Goal: Task Accomplishment & Management: Manage account settings

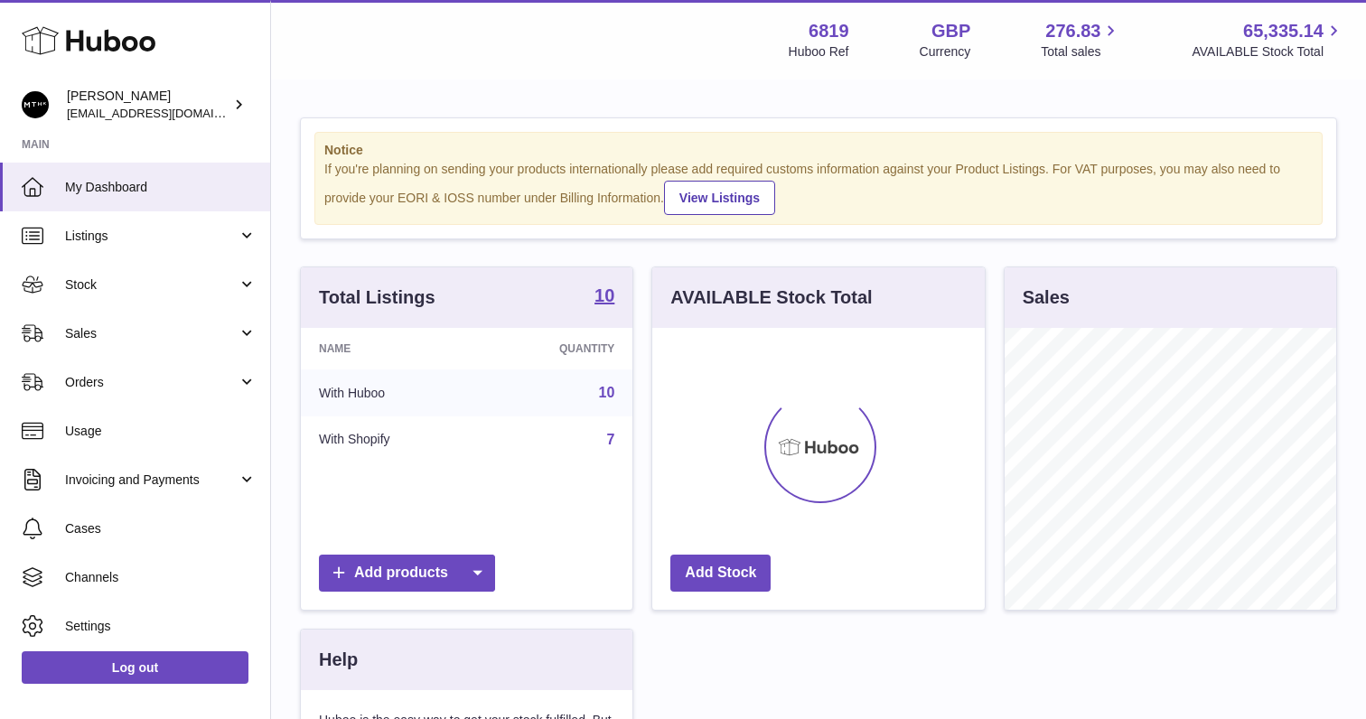
scroll to position [282, 332]
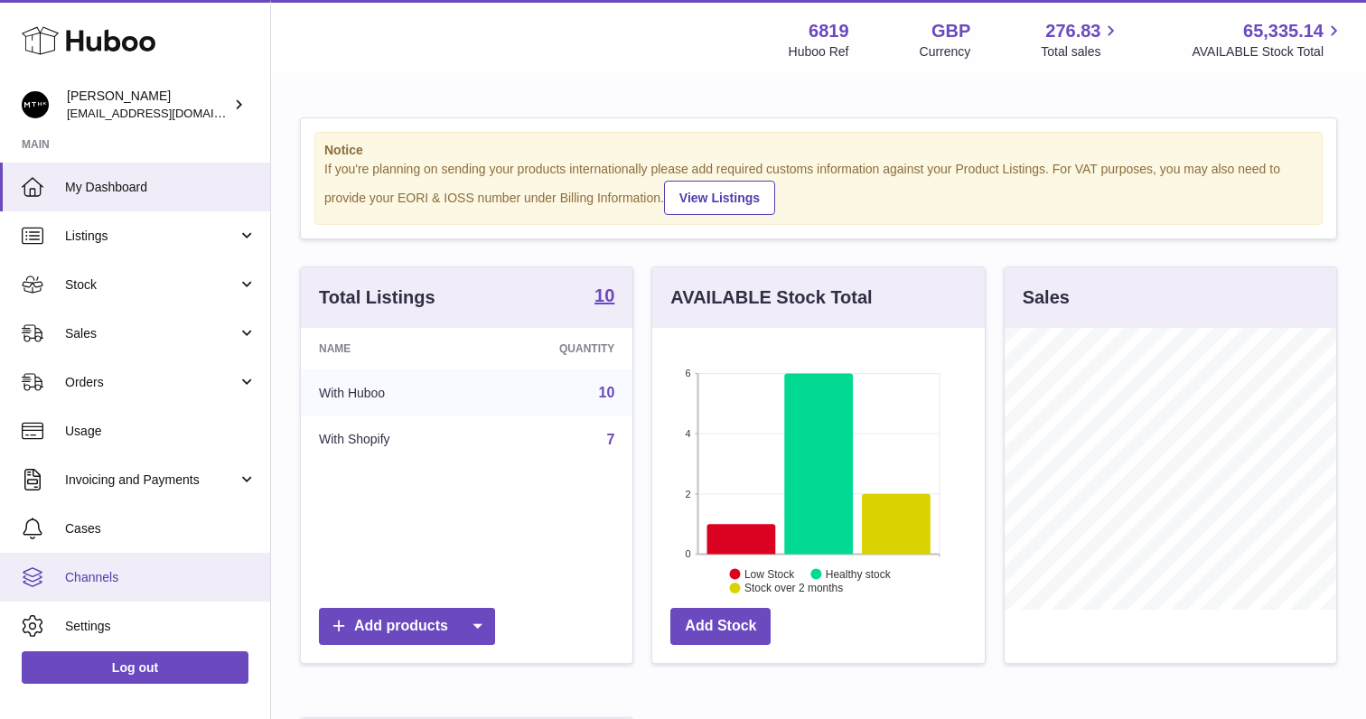
click at [135, 576] on span "Channels" at bounding box center [161, 577] width 192 height 17
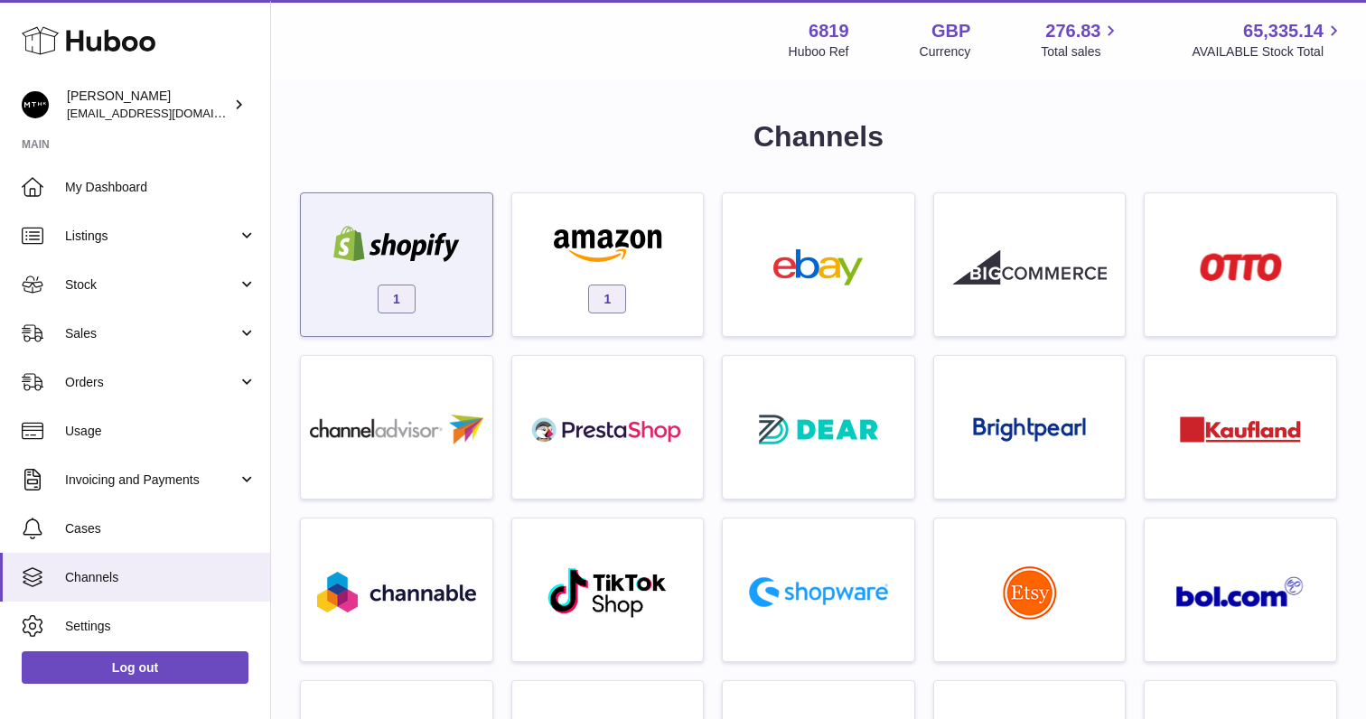
click at [409, 278] on div "1" at bounding box center [396, 269] width 173 height 116
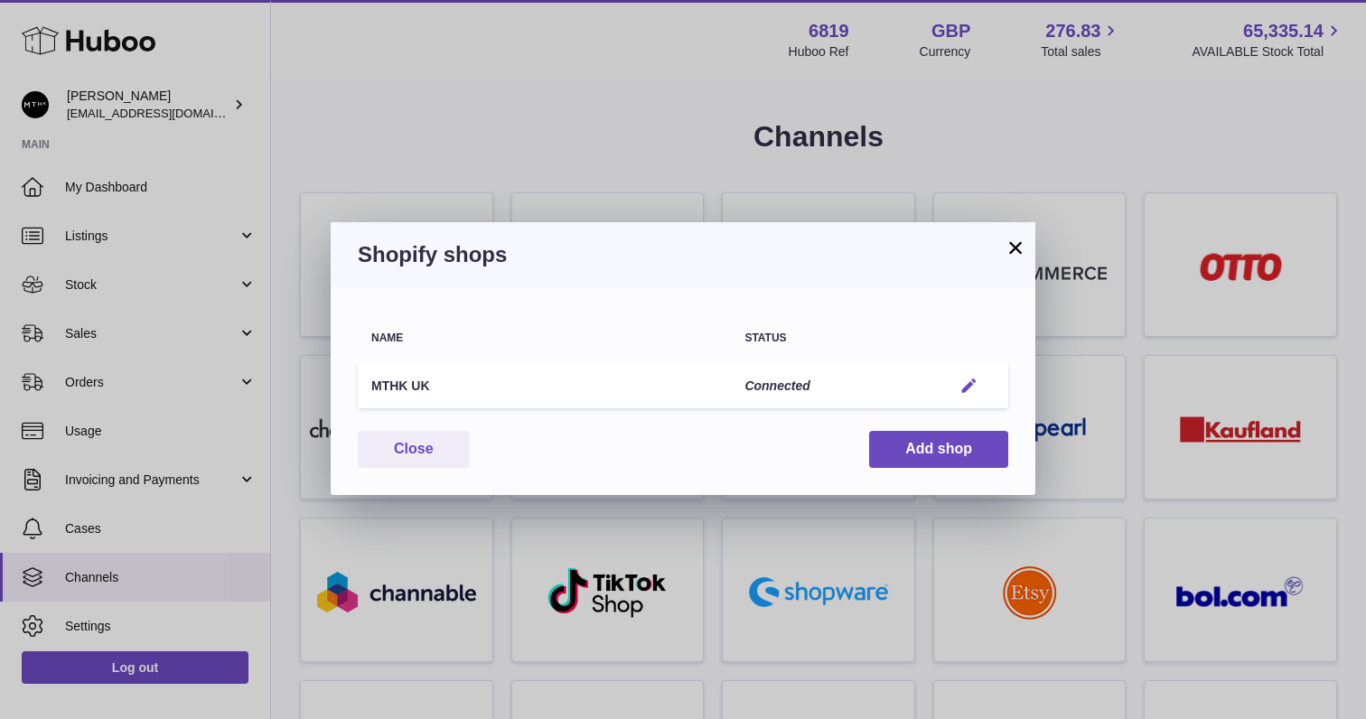
click at [968, 379] on em "button" at bounding box center [969, 386] width 19 height 19
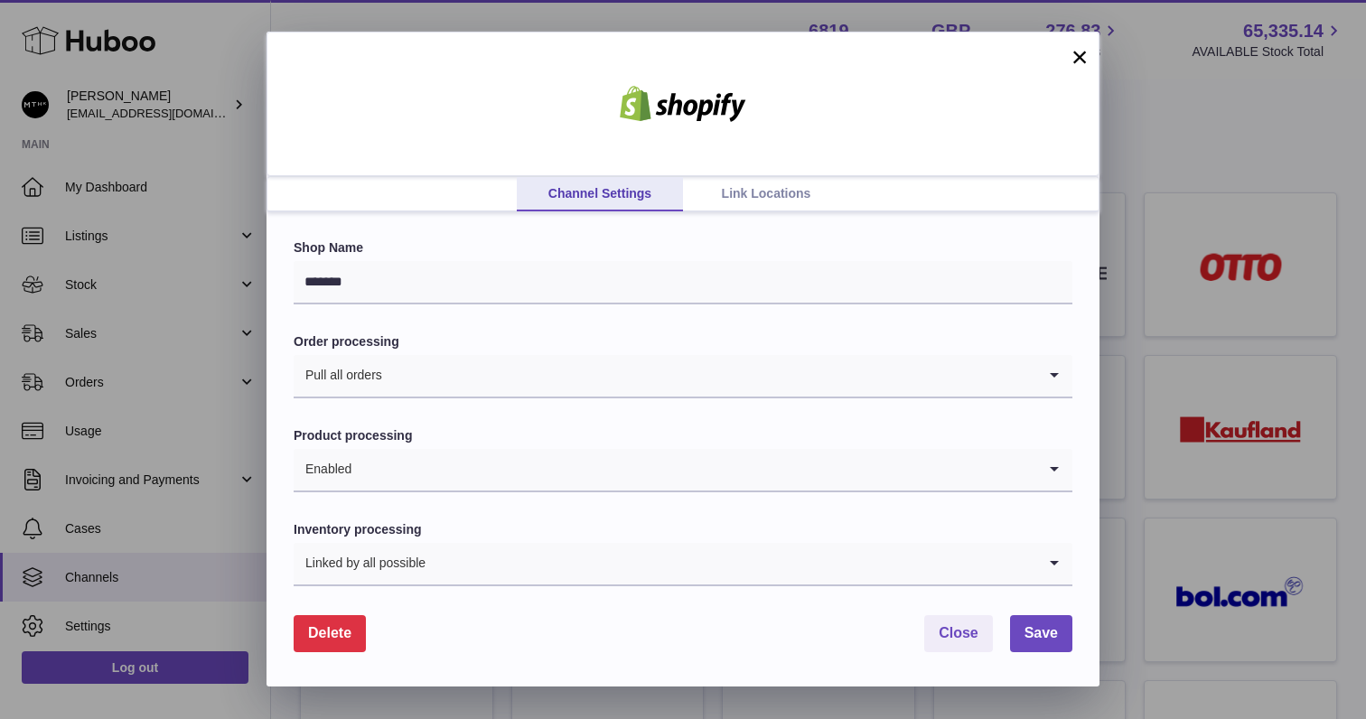
click at [780, 206] on link "Link Locations" at bounding box center [766, 194] width 166 height 34
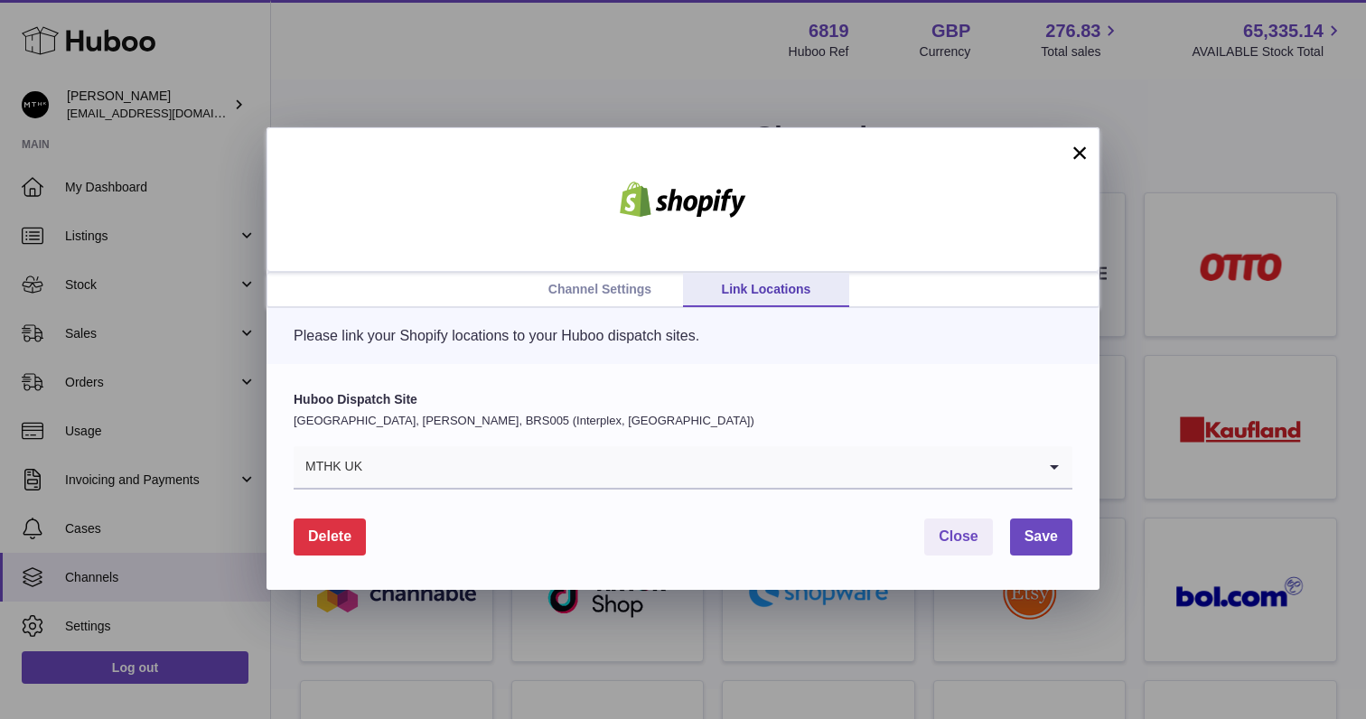
click at [1077, 150] on button "×" at bounding box center [1080, 153] width 22 height 22
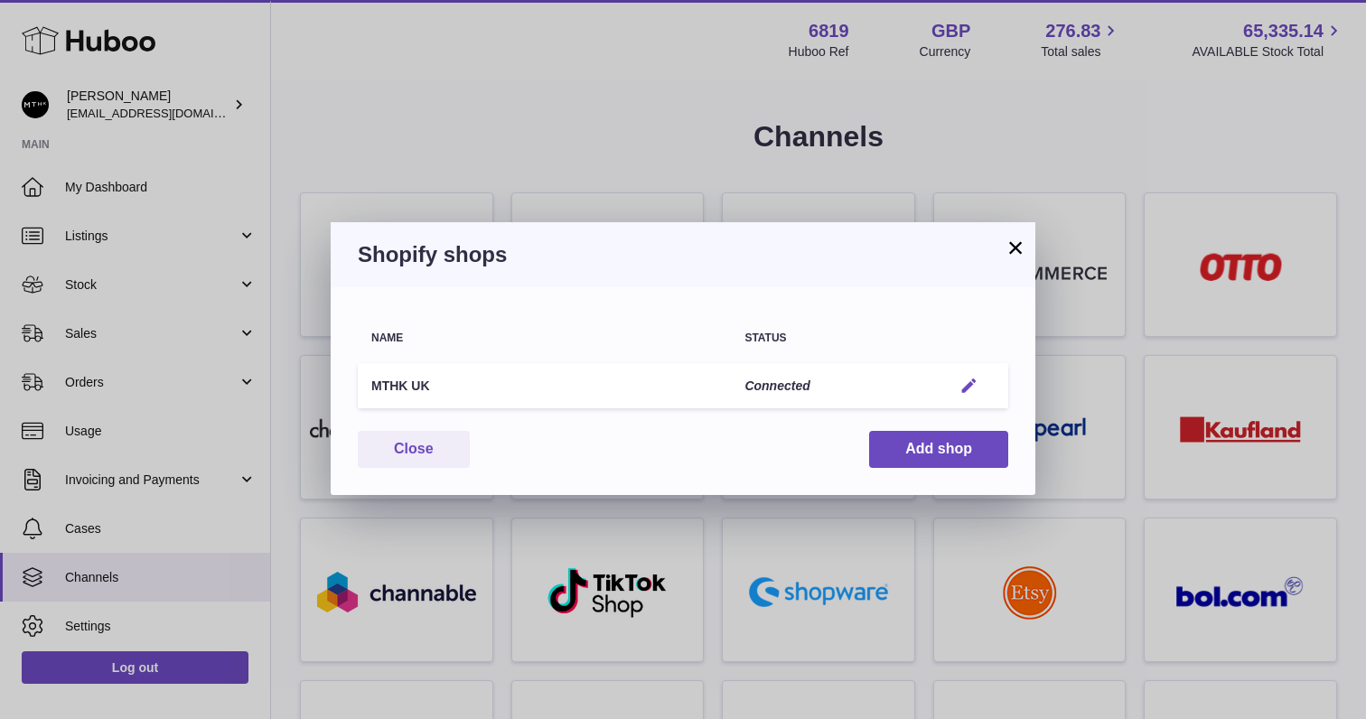
click at [975, 384] on em "button" at bounding box center [969, 386] width 19 height 19
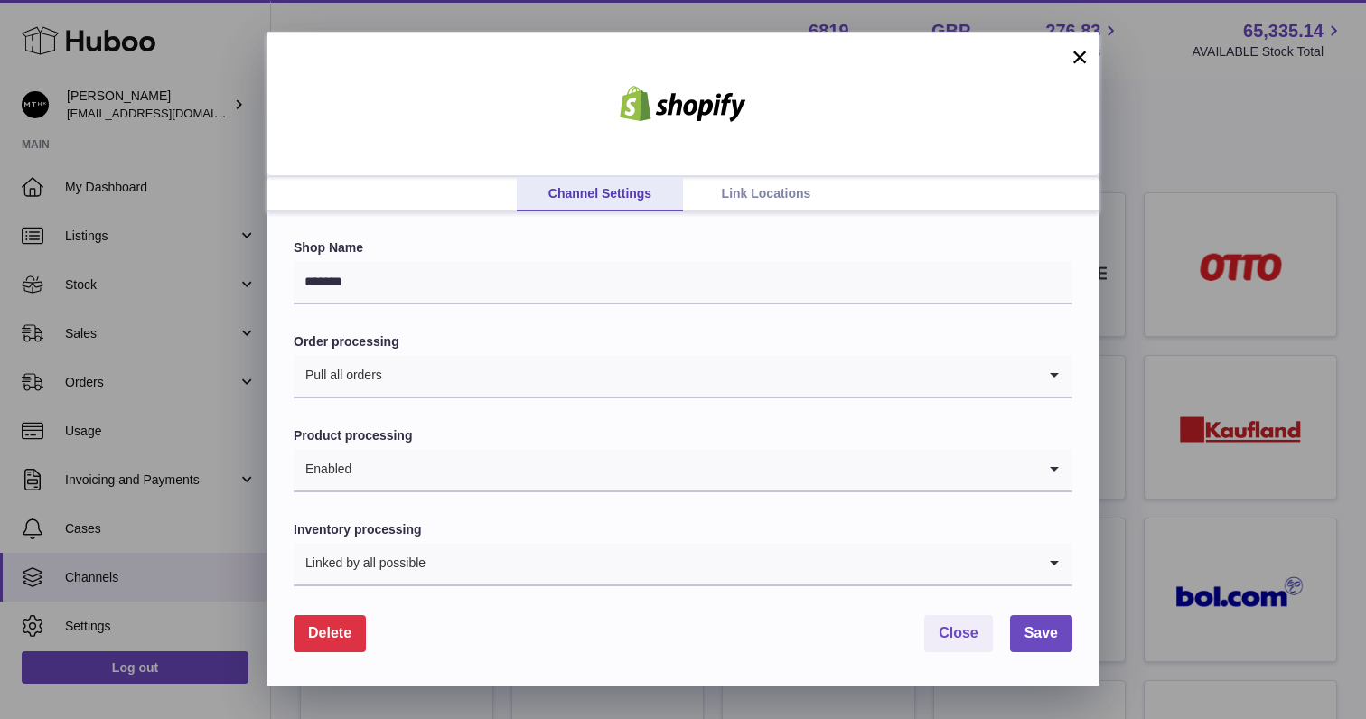
click at [754, 183] on link "Link Locations" at bounding box center [766, 194] width 166 height 34
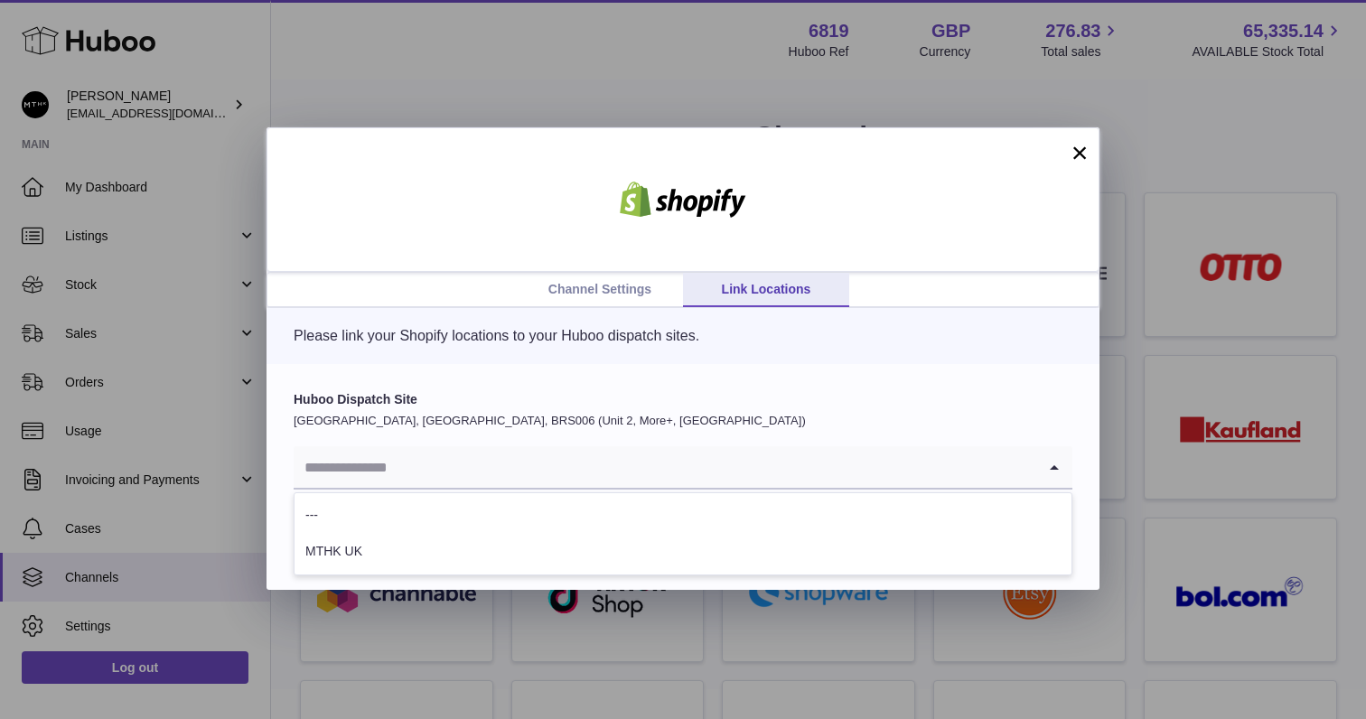
click at [434, 489] on div "Loading..." at bounding box center [683, 467] width 779 height 43
click at [429, 473] on input "Search for option" at bounding box center [665, 467] width 743 height 42
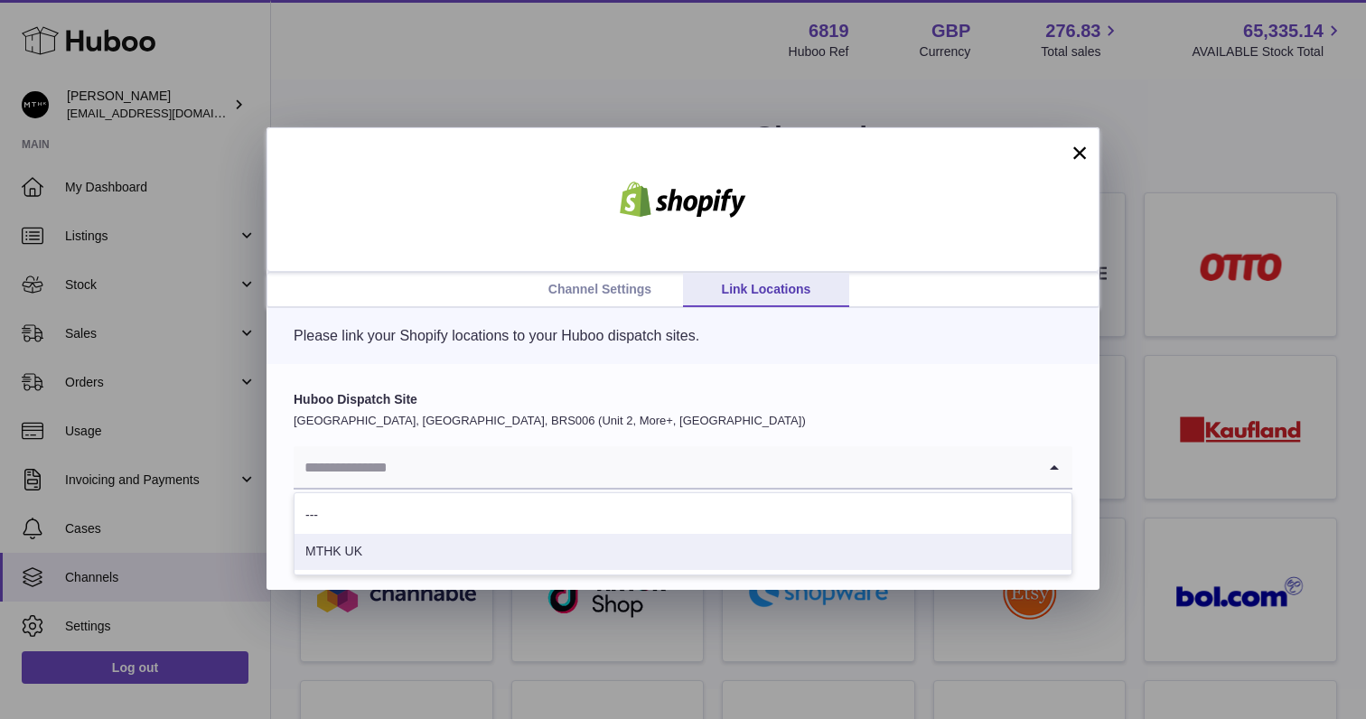
click at [391, 561] on li "MTHK UK" at bounding box center [683, 552] width 777 height 36
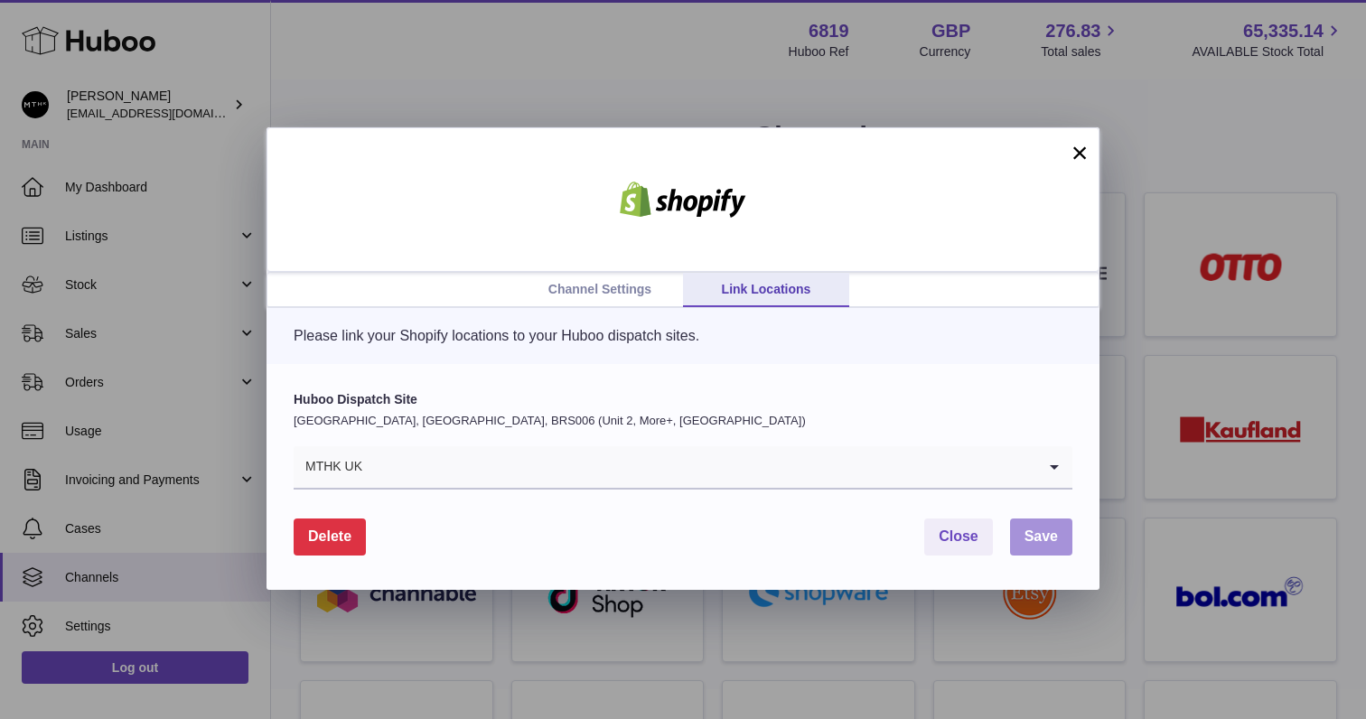
click at [1043, 540] on span "Save" at bounding box center [1041, 536] width 33 height 15
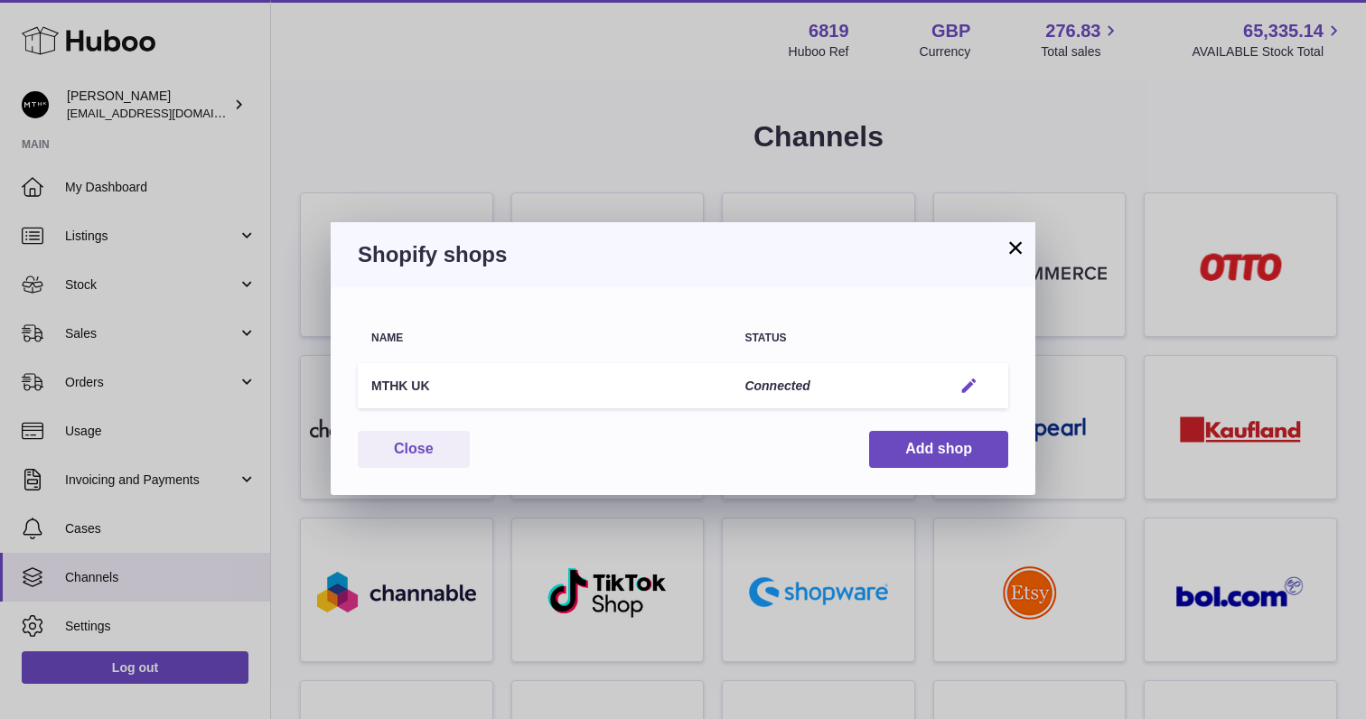
click at [964, 379] on em "button" at bounding box center [969, 386] width 19 height 19
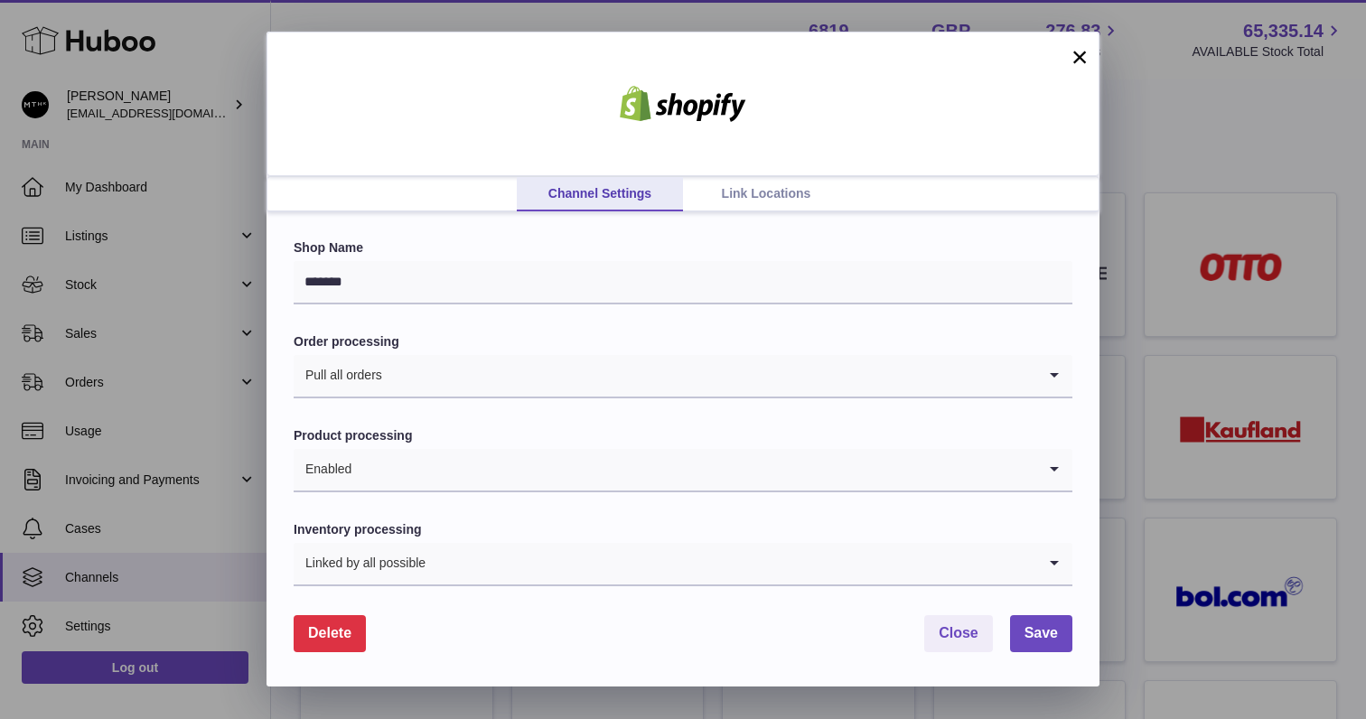
click at [803, 196] on link "Link Locations" at bounding box center [766, 194] width 166 height 34
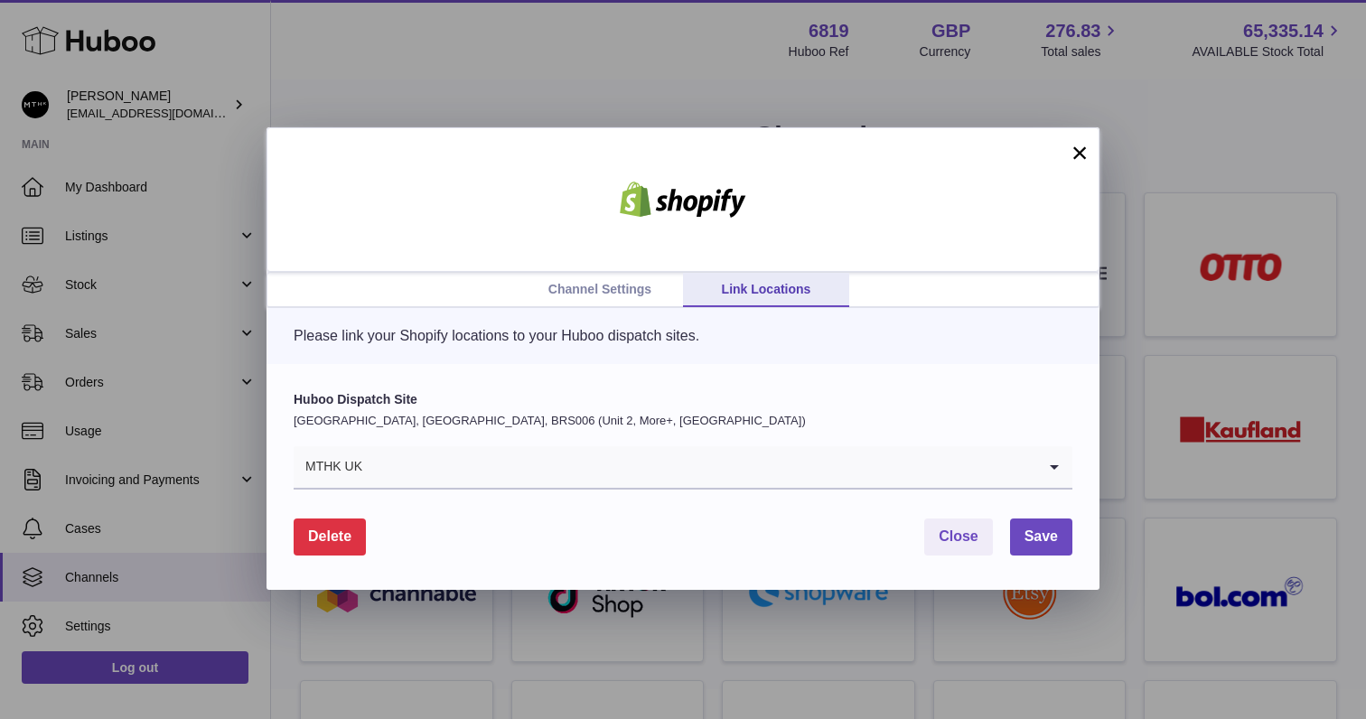
click at [1075, 149] on button "×" at bounding box center [1080, 153] width 22 height 22
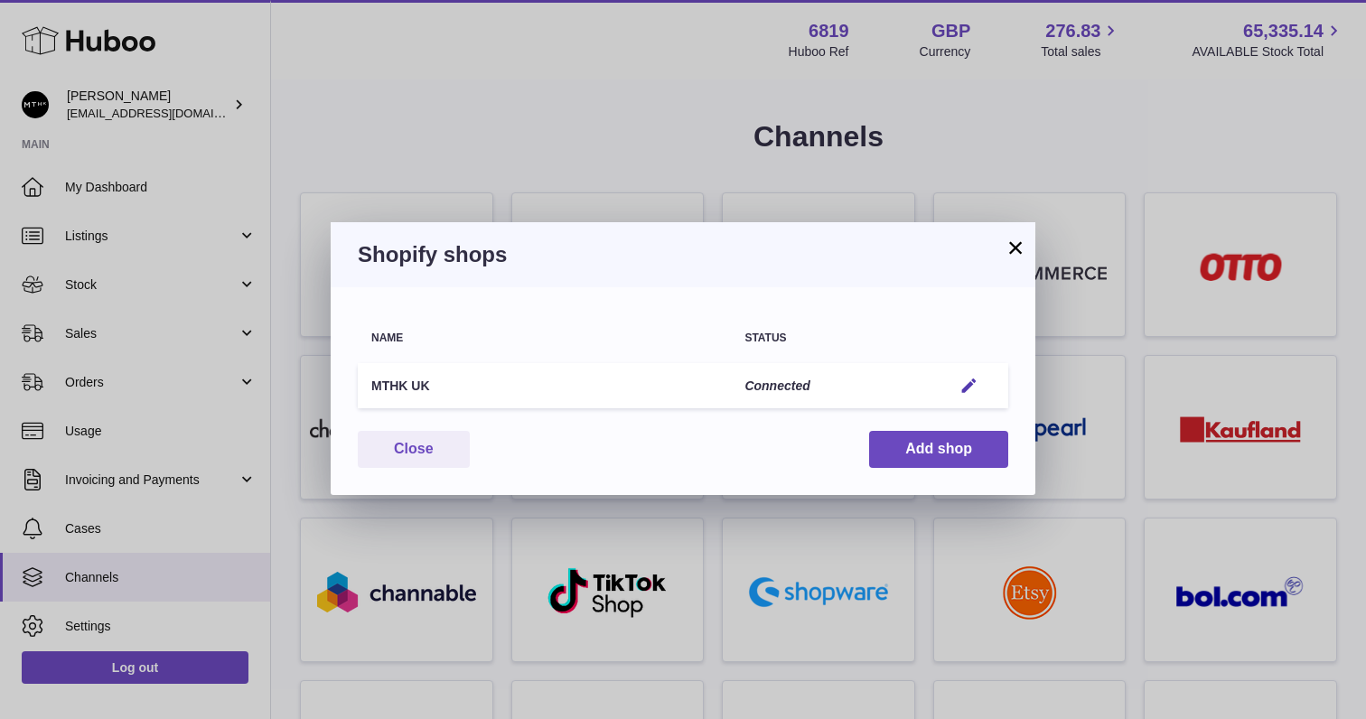
click at [1012, 251] on button "×" at bounding box center [1016, 248] width 22 height 22
